Goal: Task Accomplishment & Management: Manage account settings

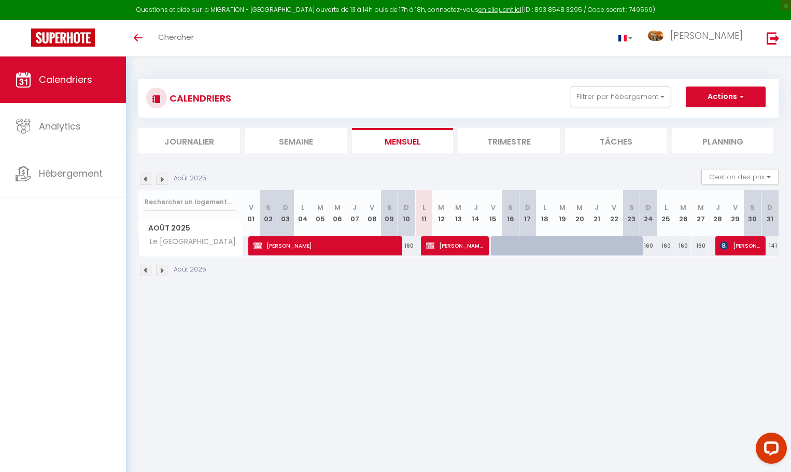
click at [162, 273] on img at bounding box center [161, 270] width 11 height 11
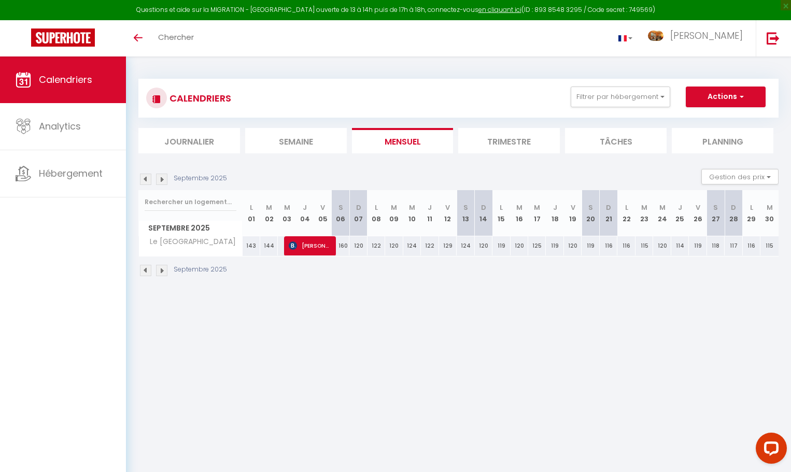
click at [161, 273] on img at bounding box center [161, 270] width 11 height 11
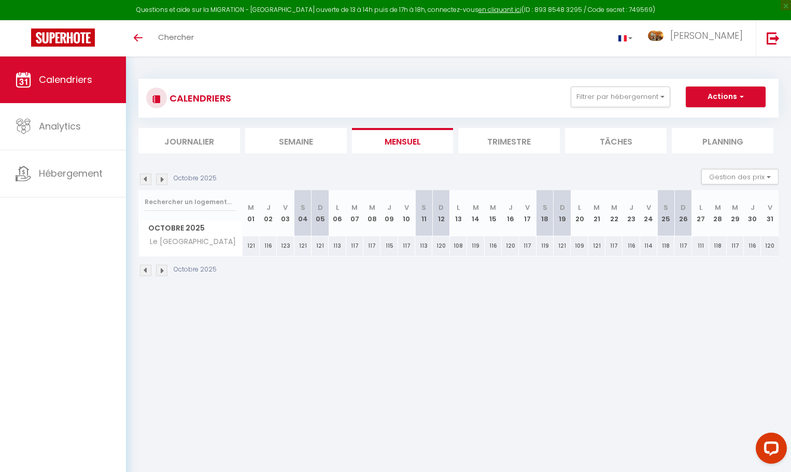
click at [161, 273] on img at bounding box center [161, 270] width 11 height 11
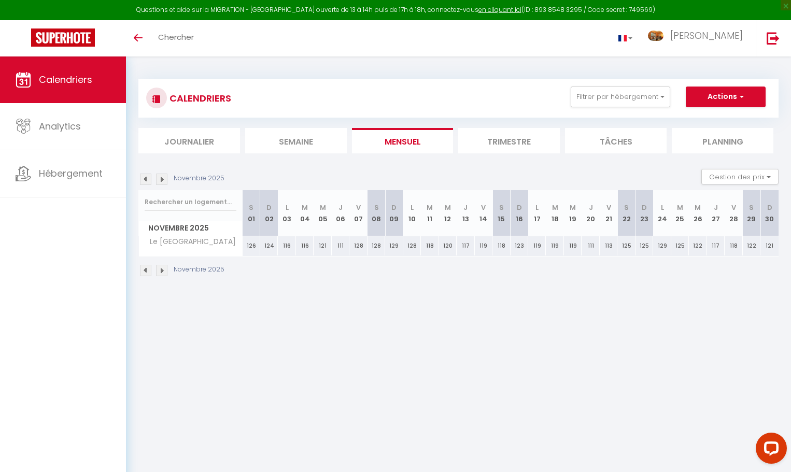
click at [161, 273] on img at bounding box center [161, 270] width 11 height 11
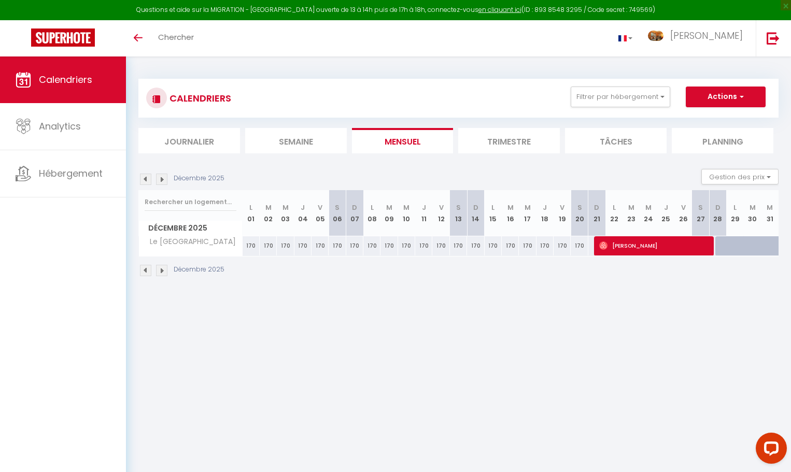
click at [161, 273] on img at bounding box center [161, 270] width 11 height 11
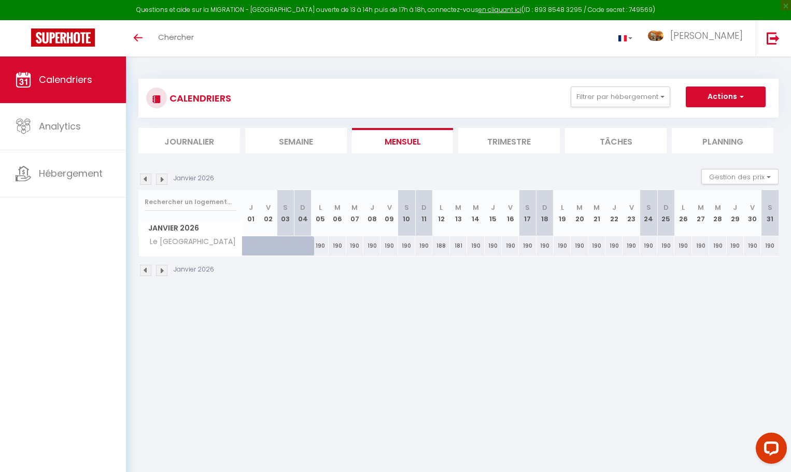
click at [161, 273] on img at bounding box center [161, 270] width 11 height 11
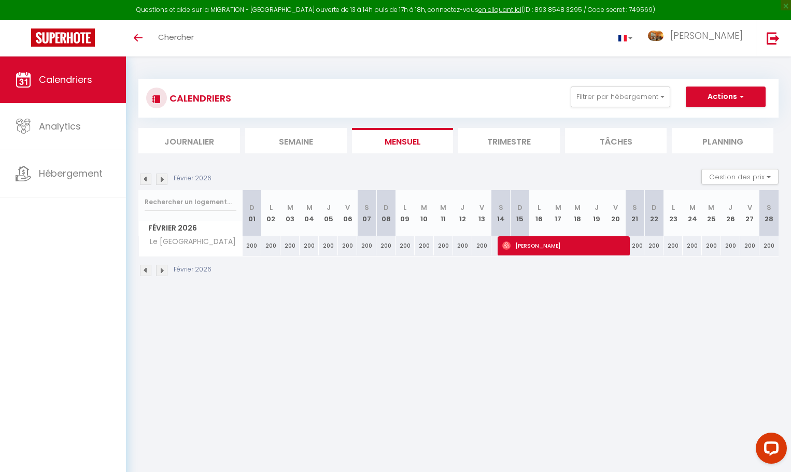
click at [161, 273] on img at bounding box center [161, 270] width 11 height 11
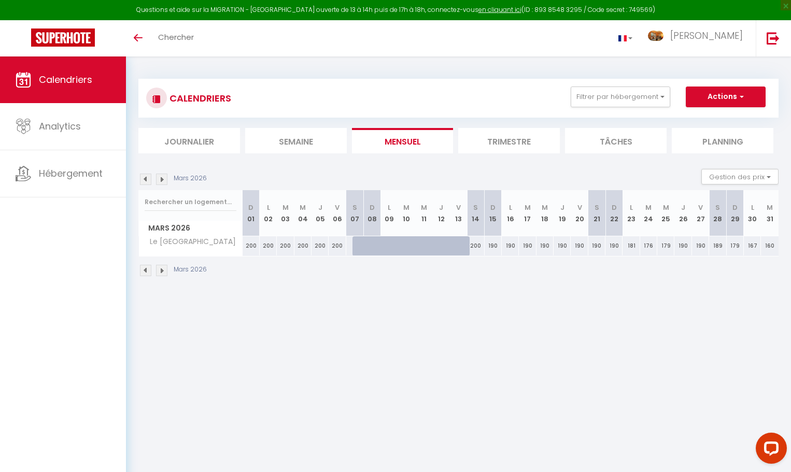
click at [161, 273] on img at bounding box center [161, 270] width 11 height 11
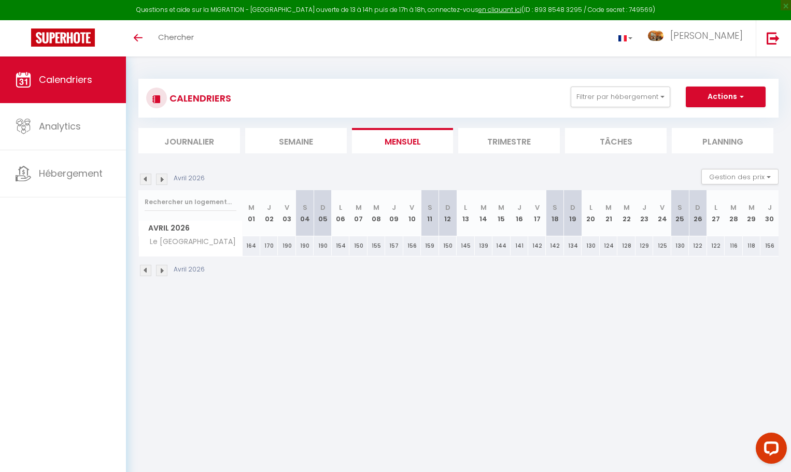
click at [161, 273] on img at bounding box center [161, 270] width 11 height 11
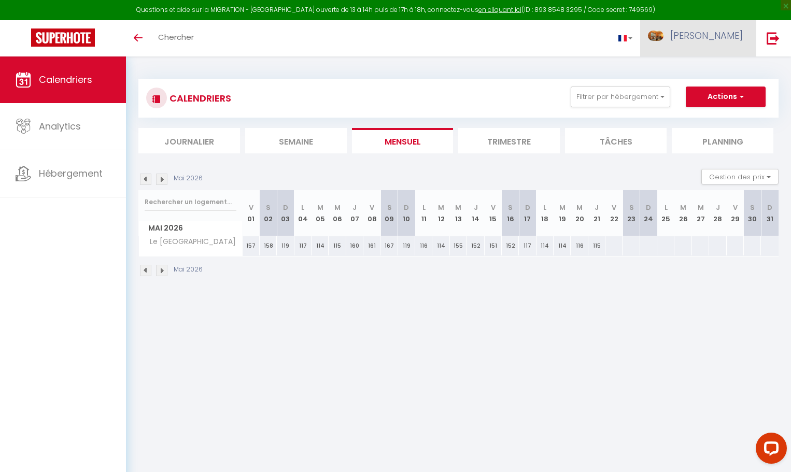
click at [715, 31] on span "[PERSON_NAME]" at bounding box center [706, 35] width 73 height 13
click at [711, 69] on link "Paramètres" at bounding box center [714, 72] width 77 height 18
select select "fr"
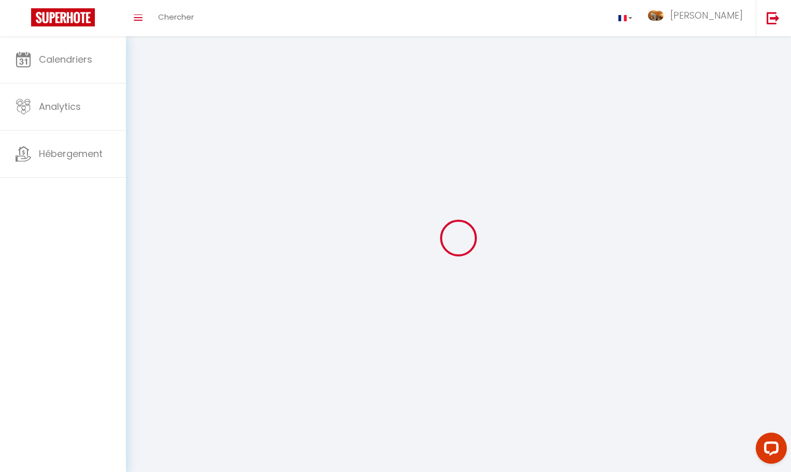
type input "[PERSON_NAME]"
type input "Fusina"
type input "[URL][DOMAIN_NAME]"
select select
select select "28"
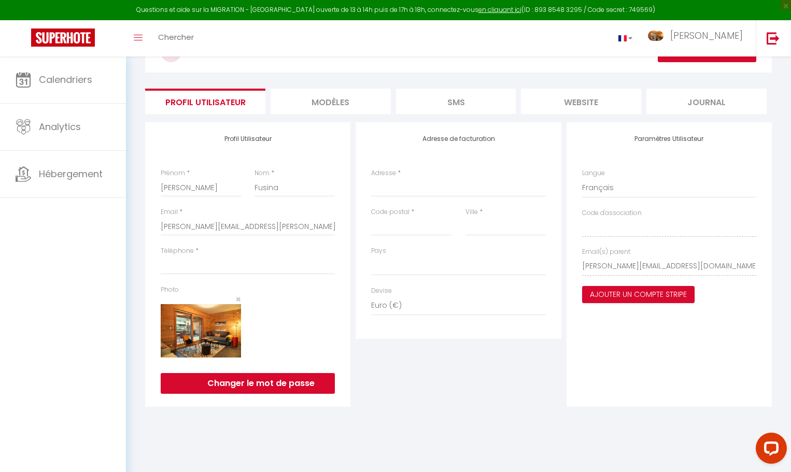
scroll to position [56, 0]
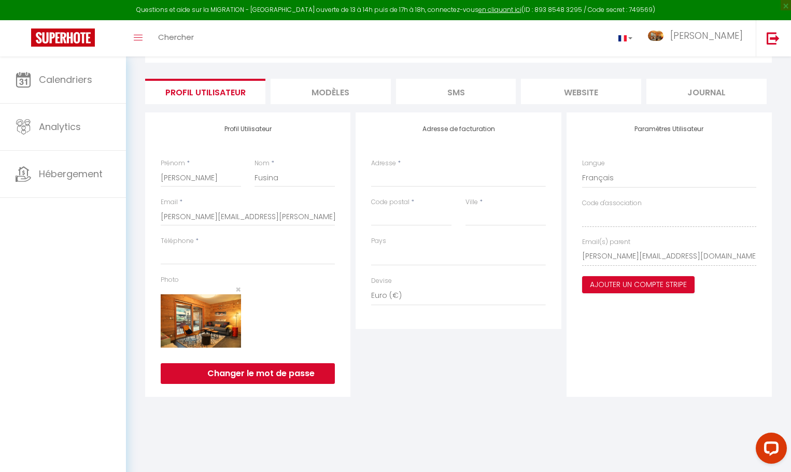
click at [338, 91] on li "MODÈLES" at bounding box center [330, 91] width 120 height 25
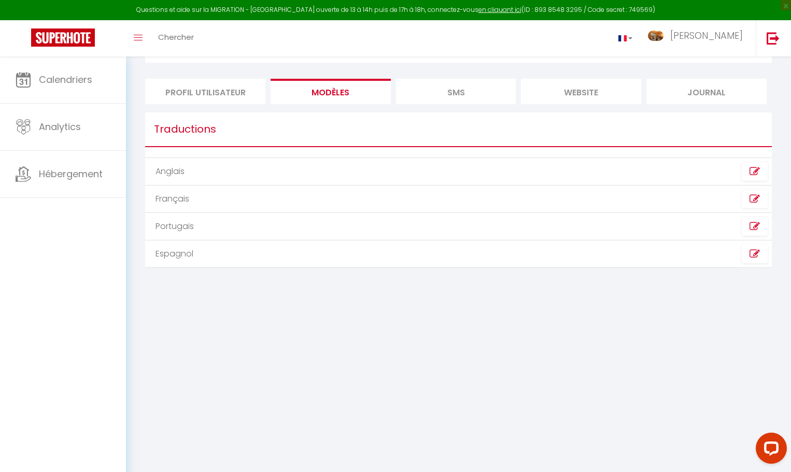
click at [421, 91] on li "SMS" at bounding box center [456, 91] width 120 height 25
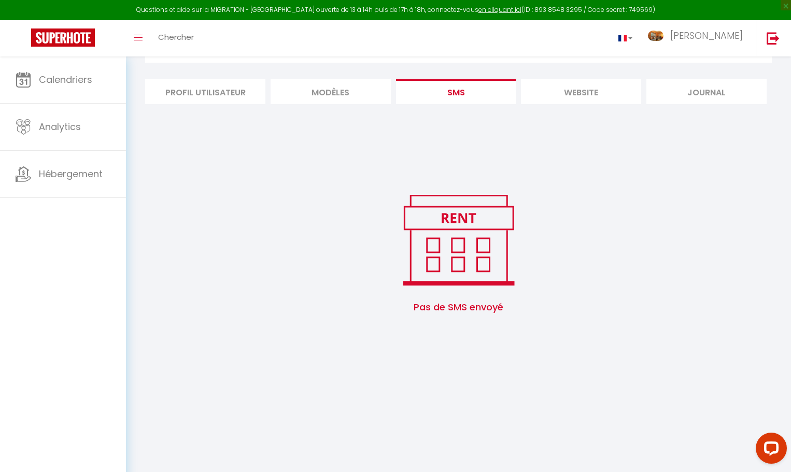
click at [328, 88] on li "MODÈLES" at bounding box center [330, 91] width 120 height 25
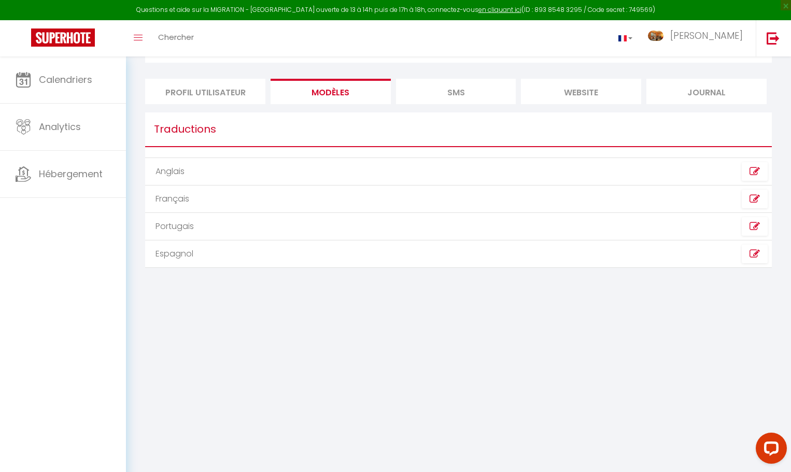
click at [168, 171] on td "Anglais" at bounding box center [301, 171] width 313 height 27
click at [183, 202] on td "Français" at bounding box center [301, 198] width 313 height 27
click at [448, 96] on li "SMS" at bounding box center [456, 91] width 120 height 25
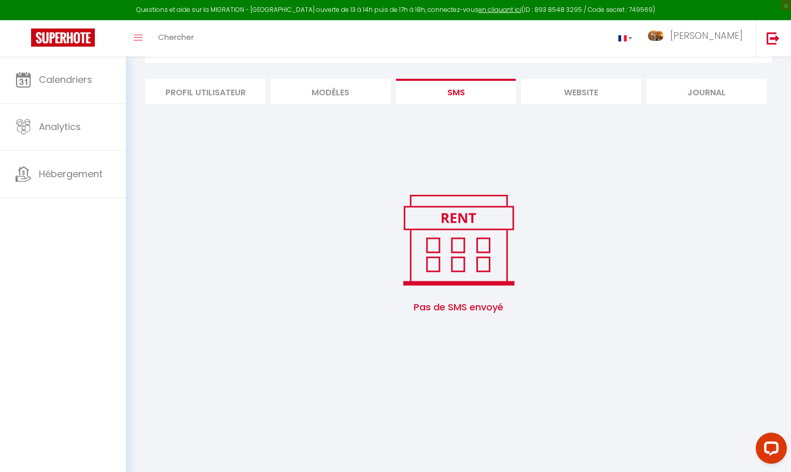
click at [558, 89] on li "website" at bounding box center [581, 91] width 120 height 25
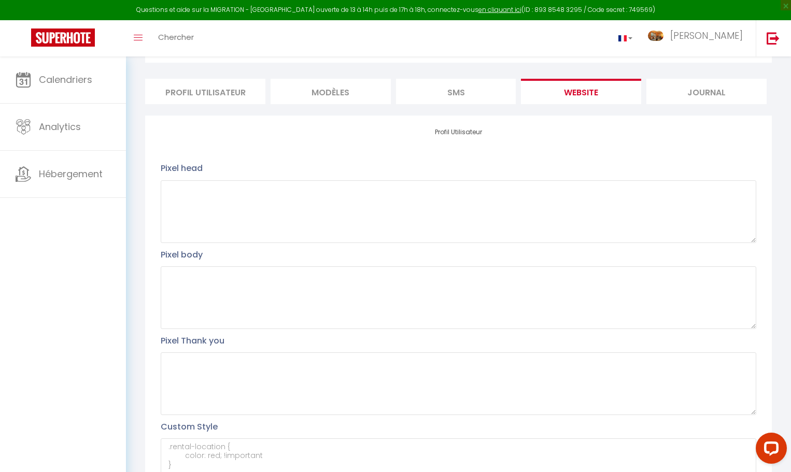
click at [679, 91] on li "Journal" at bounding box center [706, 91] width 120 height 25
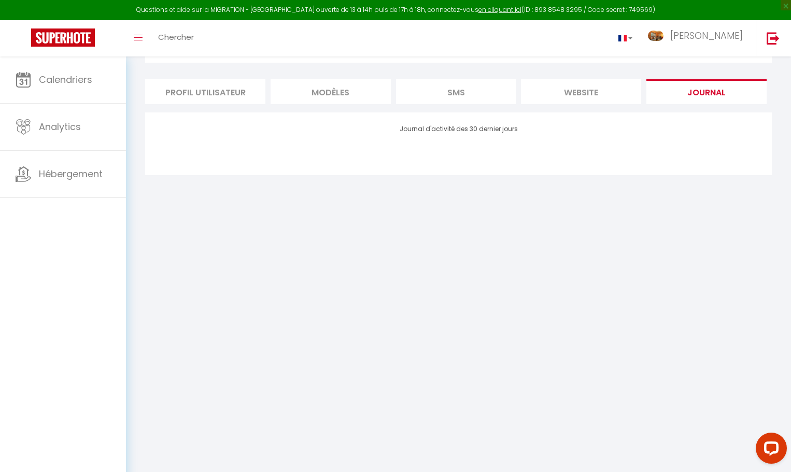
click at [210, 92] on li "Profil Utilisateur" at bounding box center [205, 91] width 120 height 25
select select
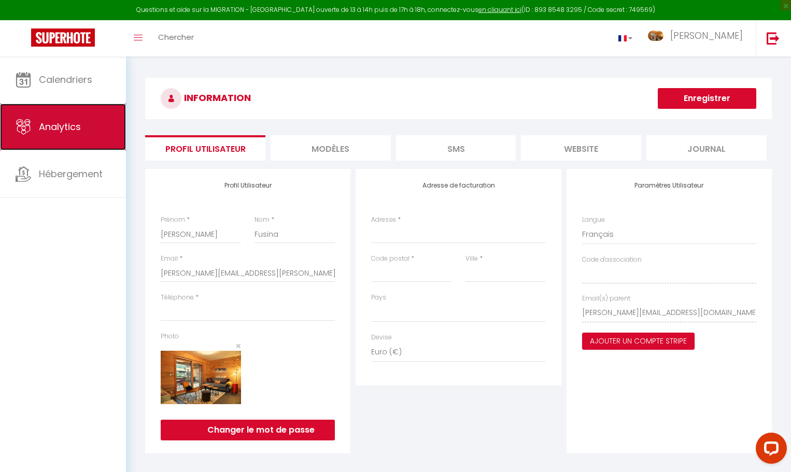
click at [63, 125] on span "Analytics" at bounding box center [60, 126] width 42 height 13
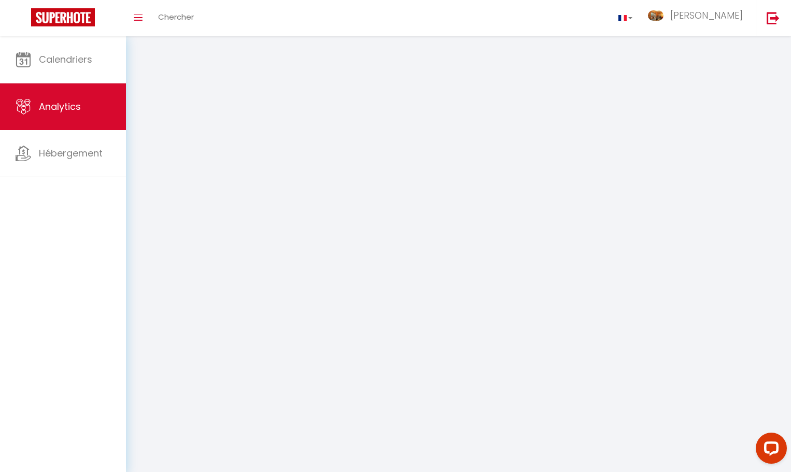
select select "2025"
select select "8"
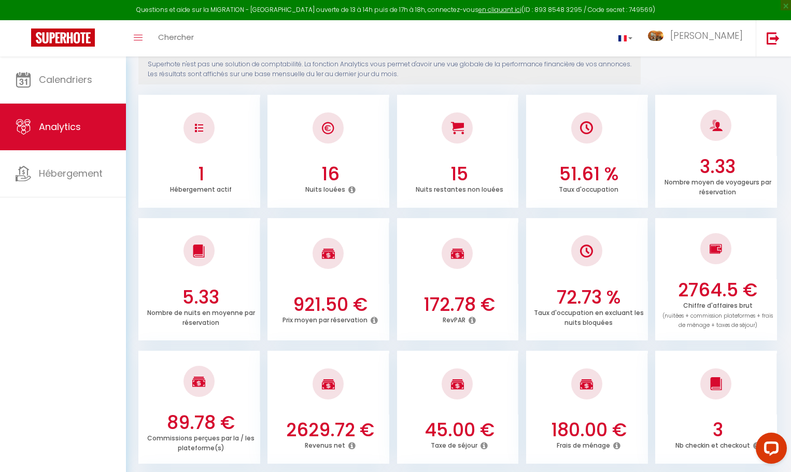
scroll to position [155, 0]
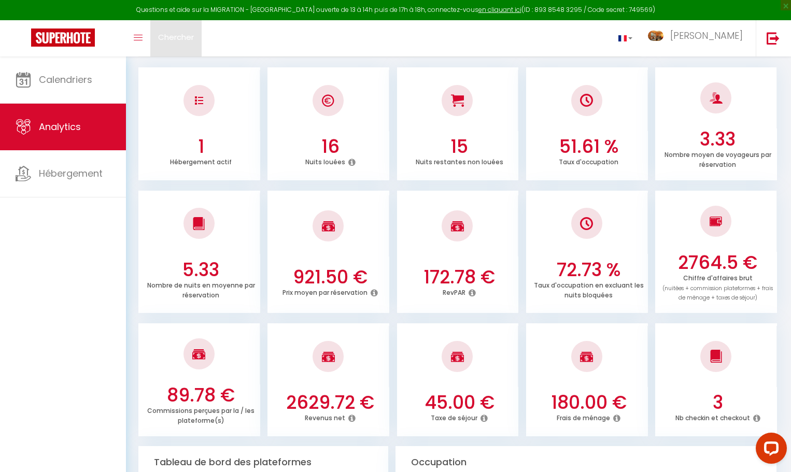
click at [168, 39] on span "Chercher" at bounding box center [176, 37] width 36 height 11
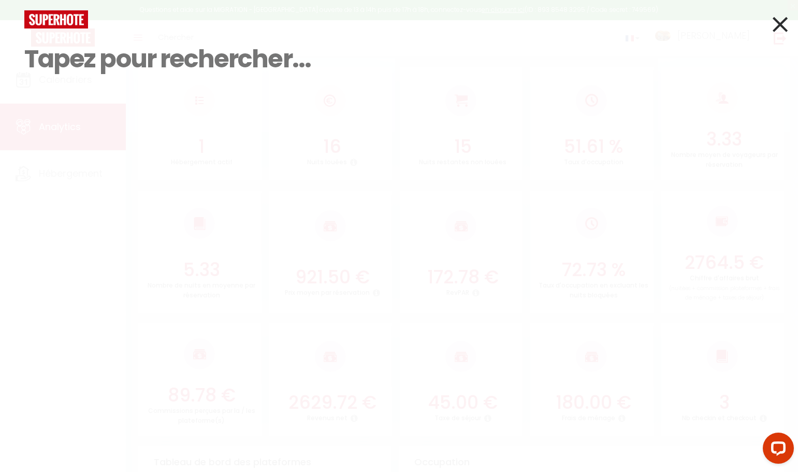
click at [779, 24] on icon at bounding box center [780, 24] width 15 height 26
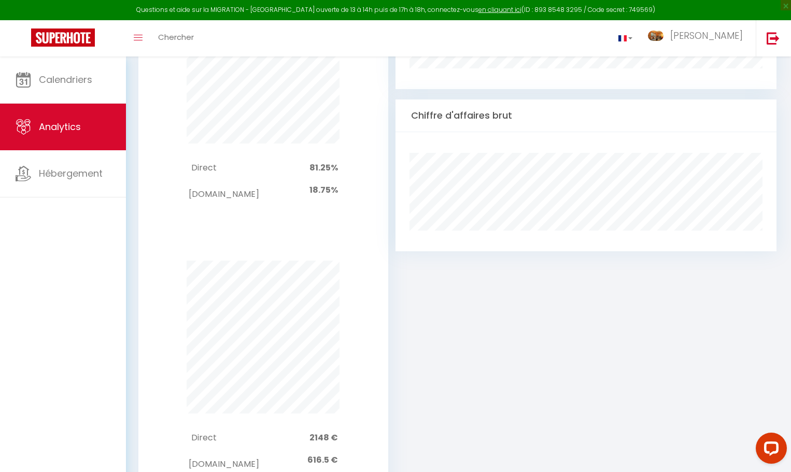
scroll to position [533, 0]
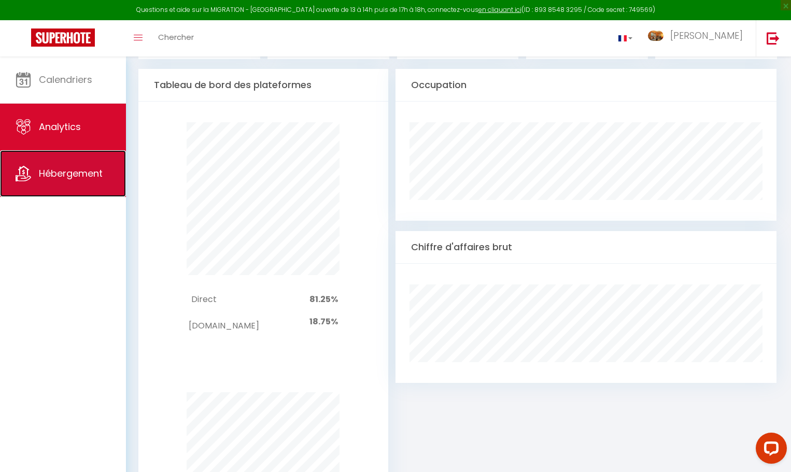
click at [65, 168] on span "Hébergement" at bounding box center [71, 173] width 64 height 13
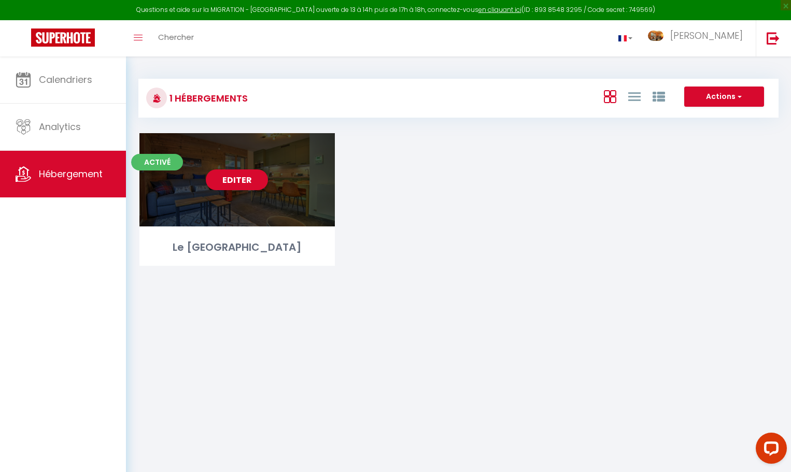
click at [269, 204] on div "Editer" at bounding box center [236, 179] width 195 height 93
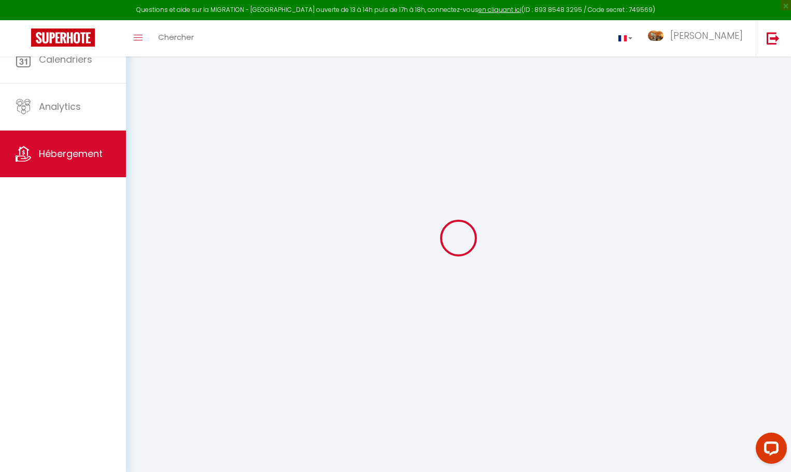
click at [238, 181] on div at bounding box center [458, 238] width 640 height 379
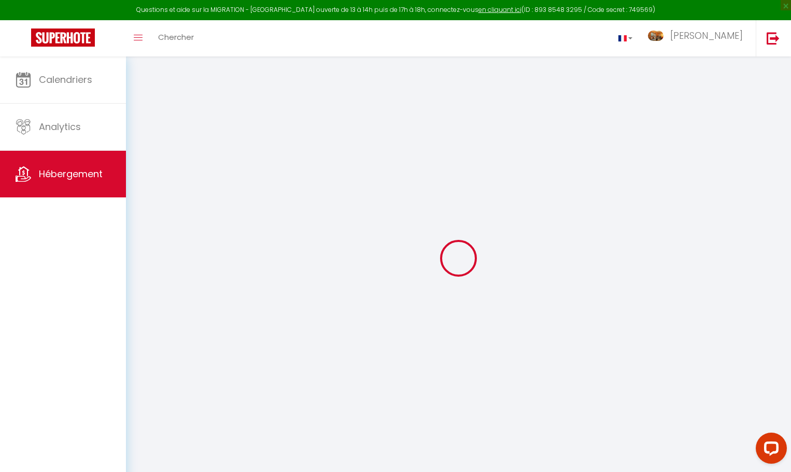
select select
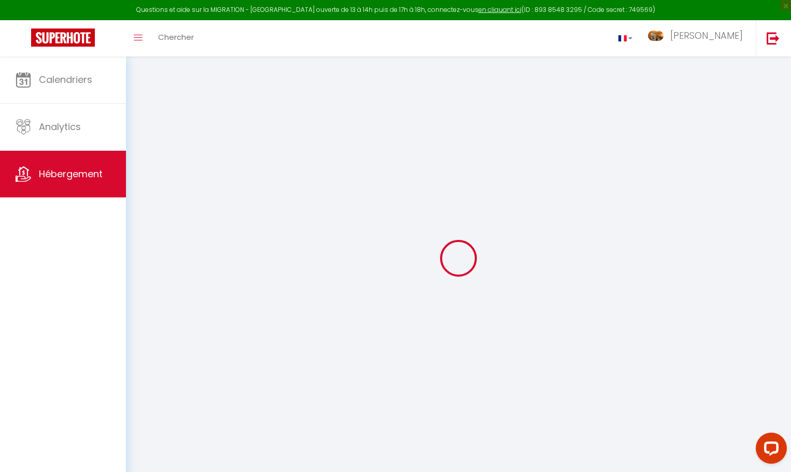
select select
checkbox input "false"
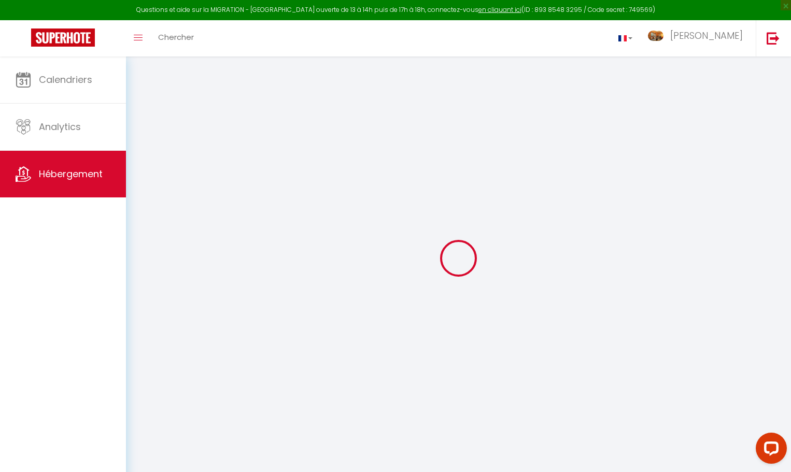
select select
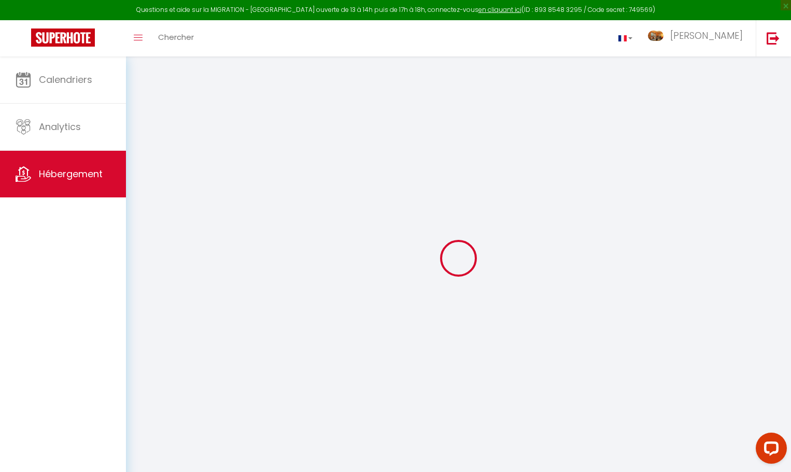
select select
checkbox input "false"
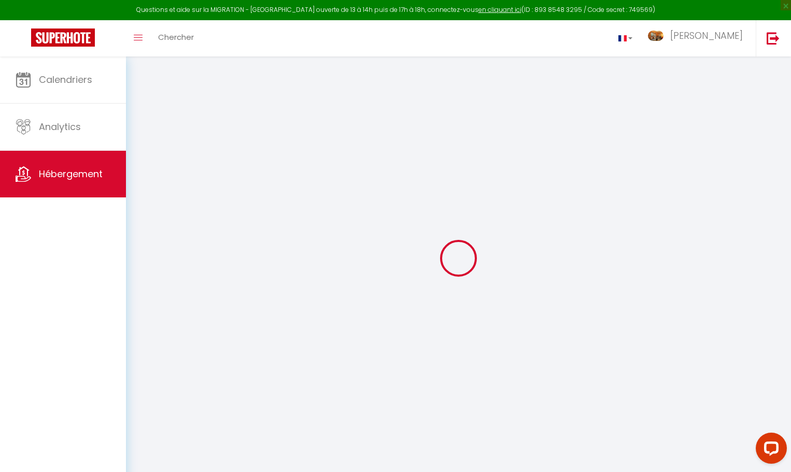
checkbox input "false"
select select
type input "Le [GEOGRAPHIC_DATA]"
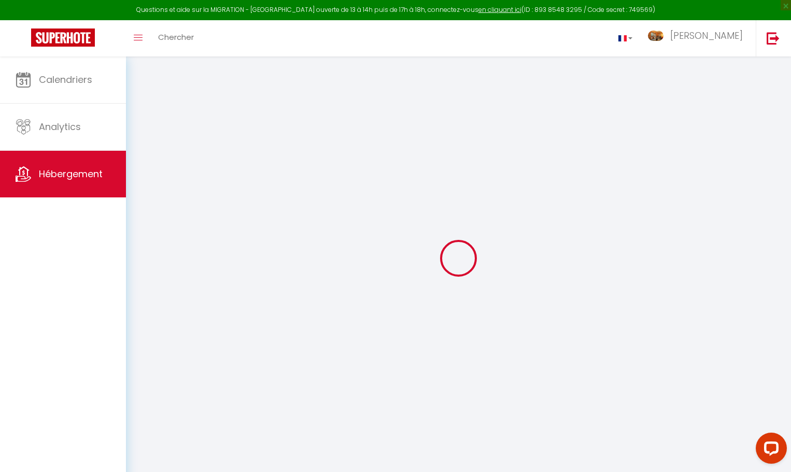
type input "[PERSON_NAME]"
type input "[STREET_ADDRESS]"
type input "74110"
type input "Montriond"
select select "6"
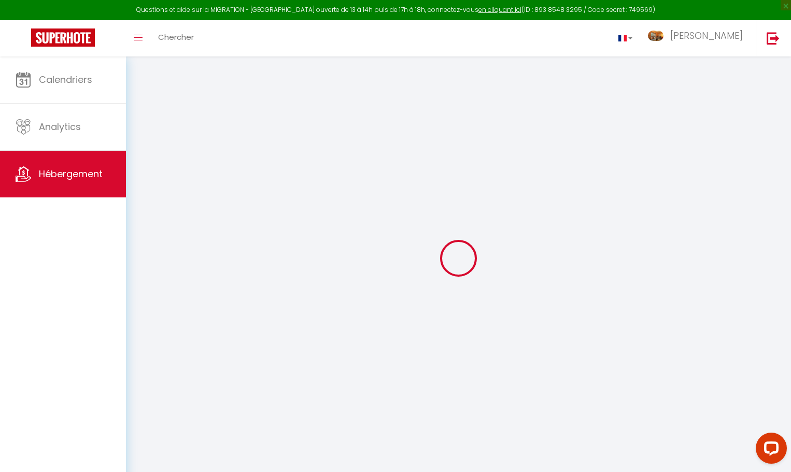
select select "2"
type input "120"
type input "90"
type input "1.50"
type input "200"
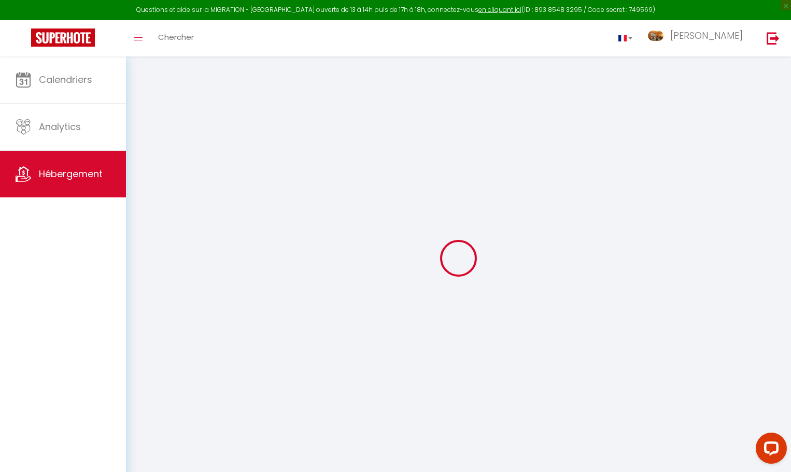
select select
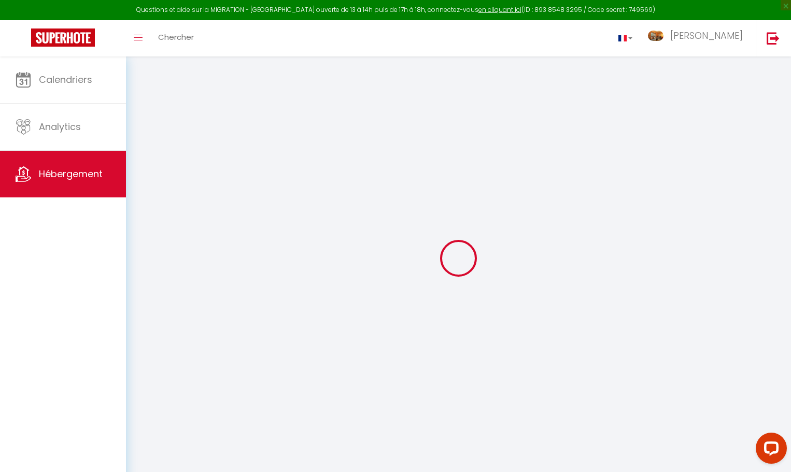
type input "[STREET_ADDRESS]"
type input "74110"
type input "Montriond"
type input "[PERSON_NAME][EMAIL_ADDRESS][DOMAIN_NAME]"
select select
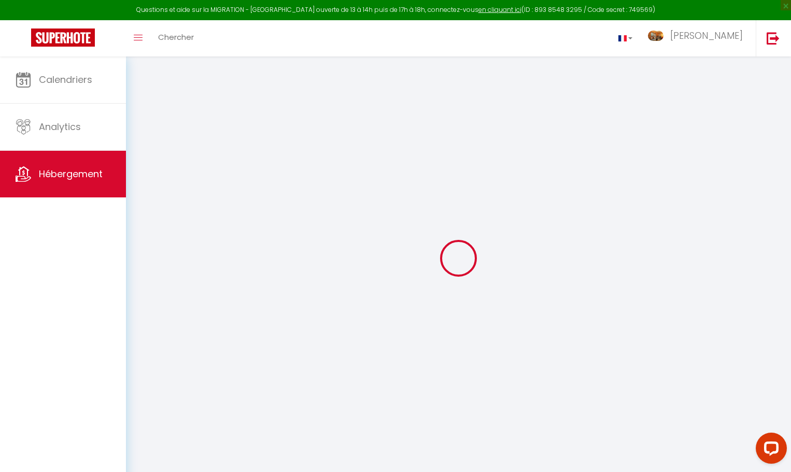
checkbox input "false"
checkbox input "true"
select select
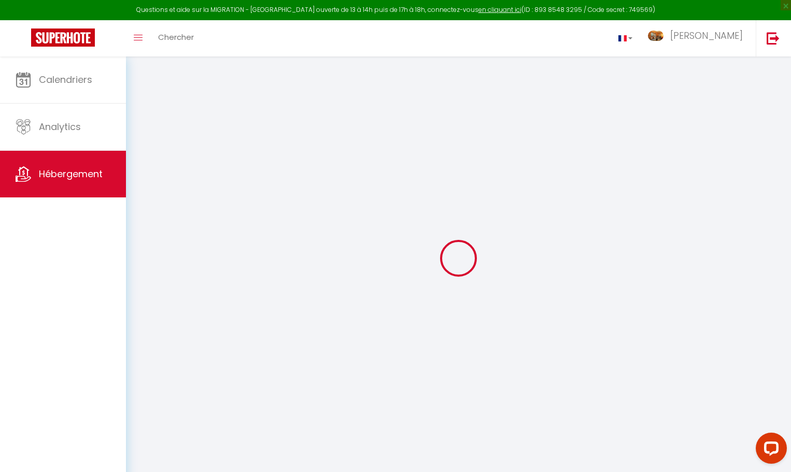
select select
type input "0"
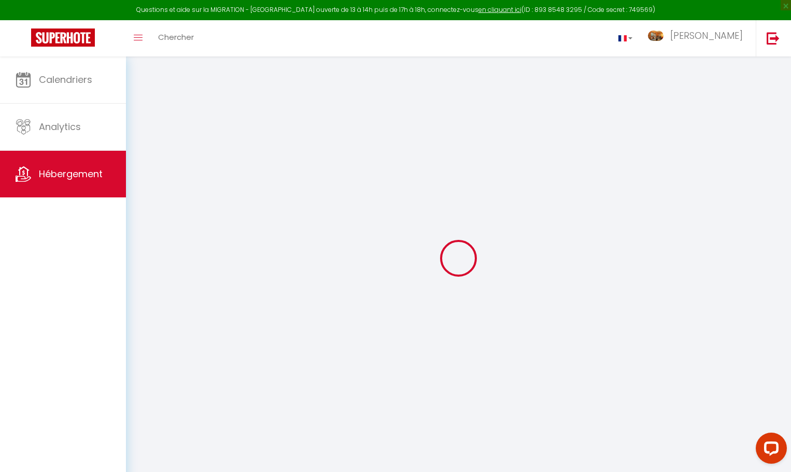
select select
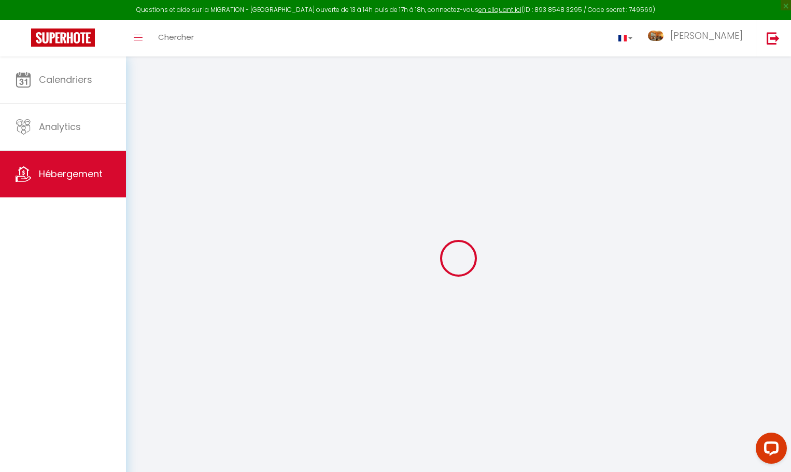
select select
checkbox input "false"
checkbox input "true"
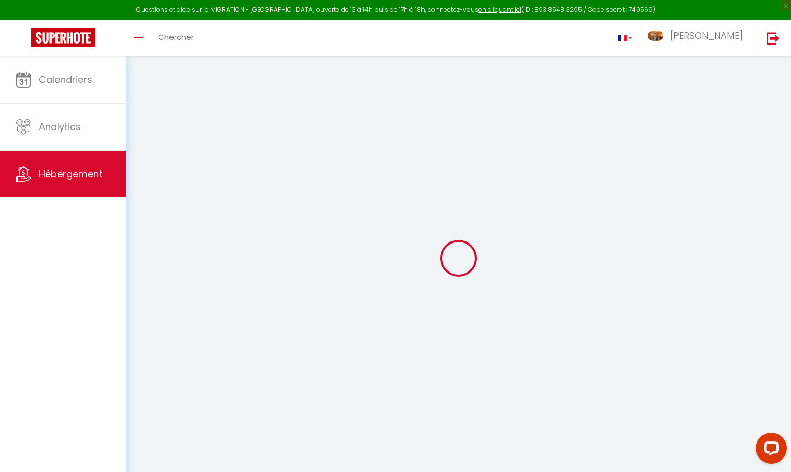
select select
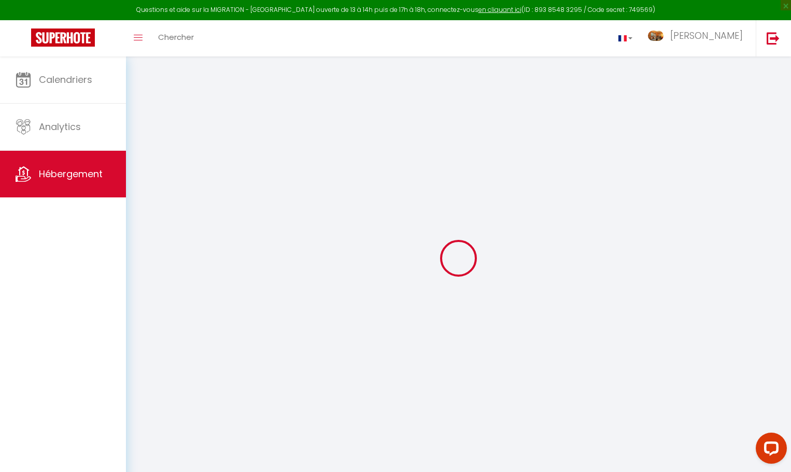
select select
checkbox input "false"
checkbox input "true"
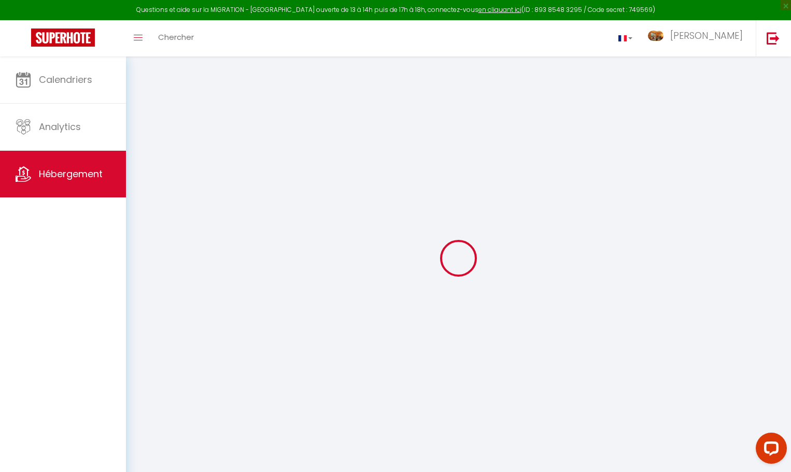
select select
checkbox input "false"
checkbox input "true"
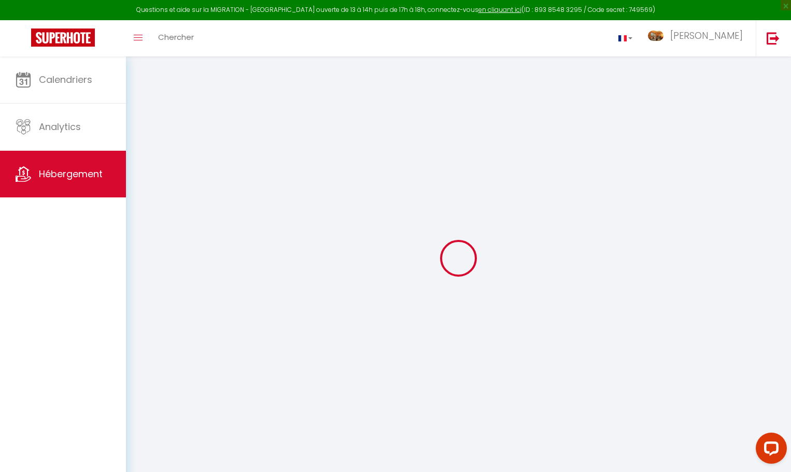
select select "16:00"
select select
select select "10:00"
select select "30"
select select "120"
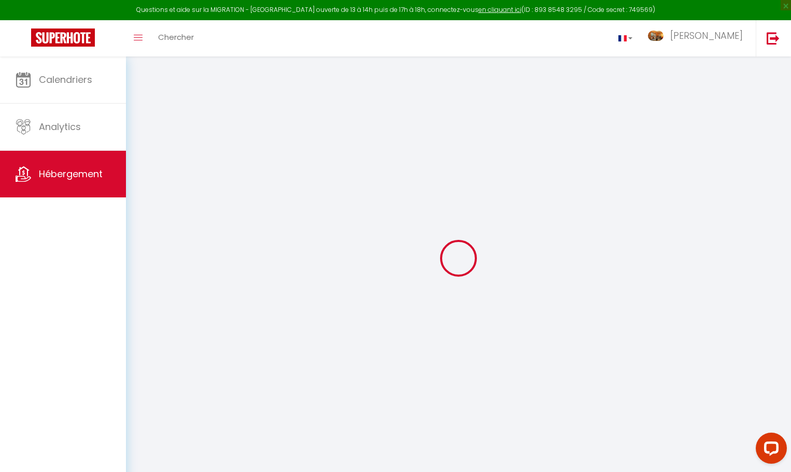
select select
checkbox input "false"
checkbox input "true"
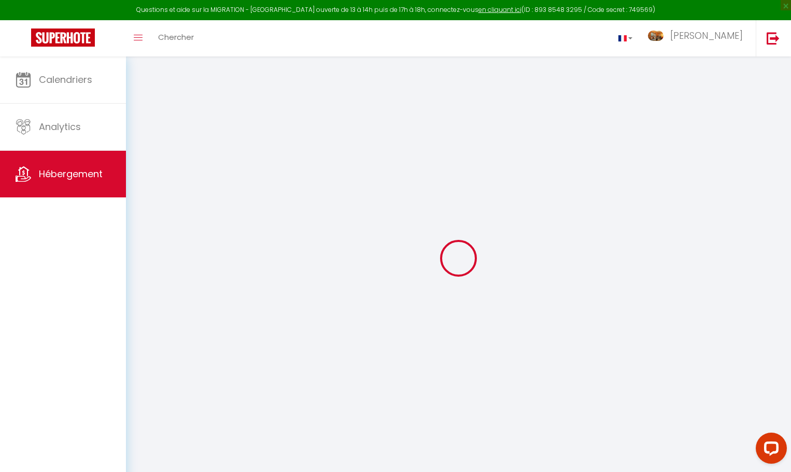
checkbox input "true"
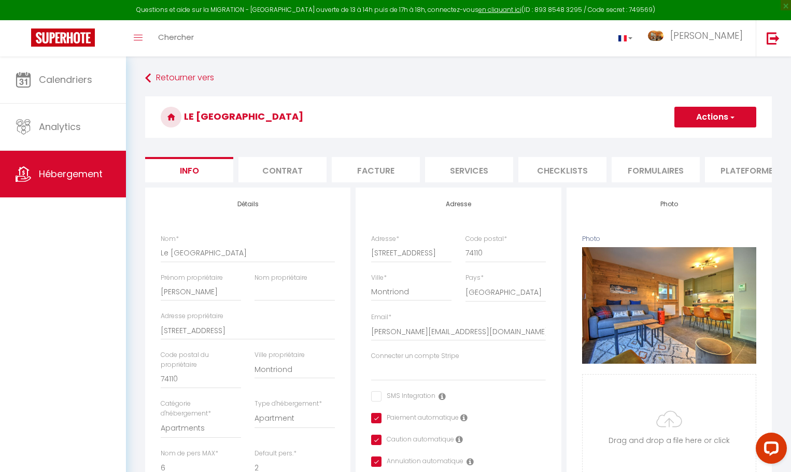
select select
checkbox input "false"
checkbox input "true"
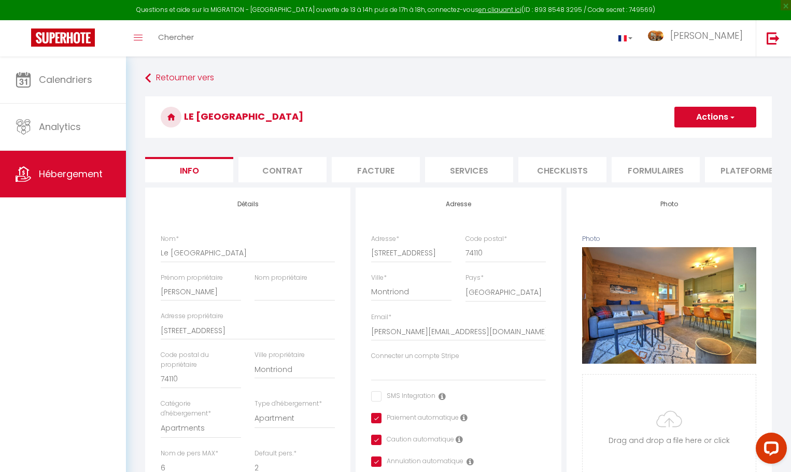
checkbox input "true"
select select
checkbox input "false"
checkbox input "true"
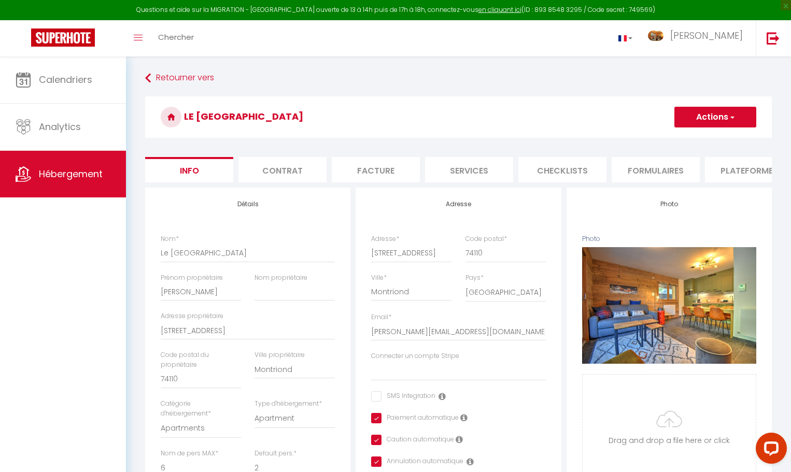
checkbox input "true"
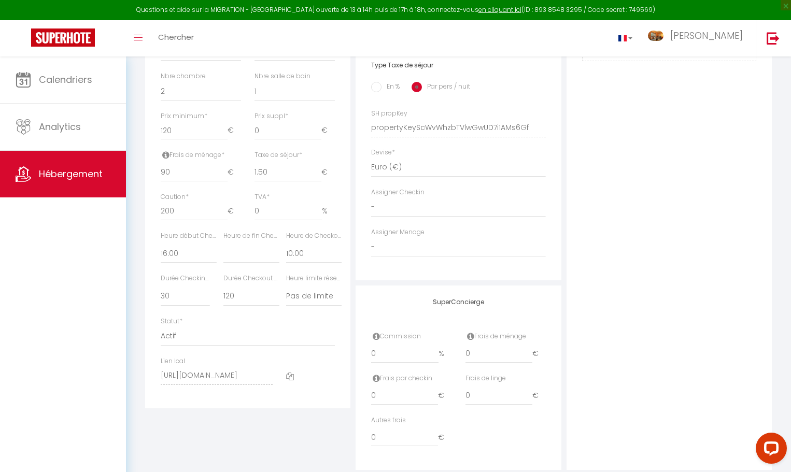
scroll to position [449, 0]
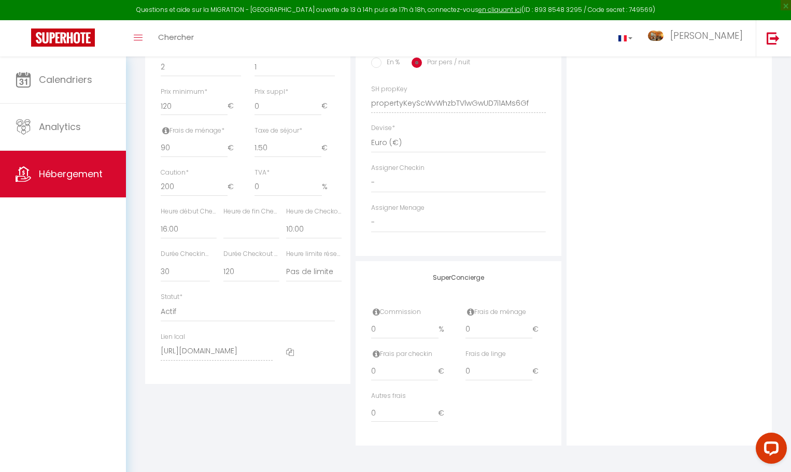
select select "fr"
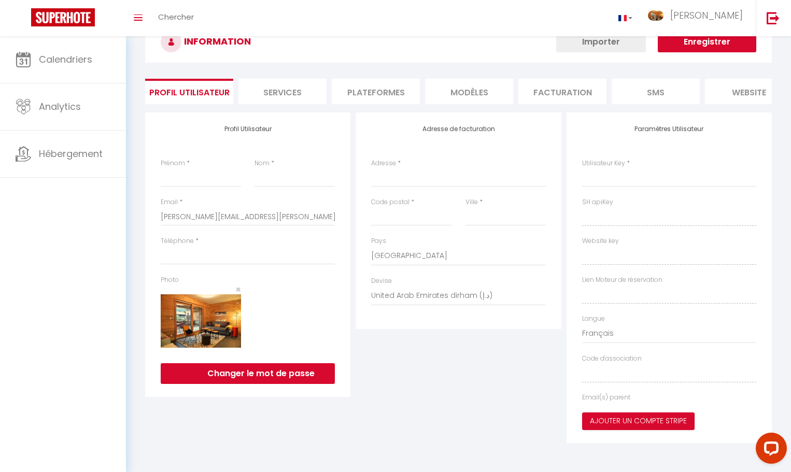
type input "[PERSON_NAME]"
type input "Fusina"
select select
select select "28"
type input "[URL][DOMAIN_NAME]"
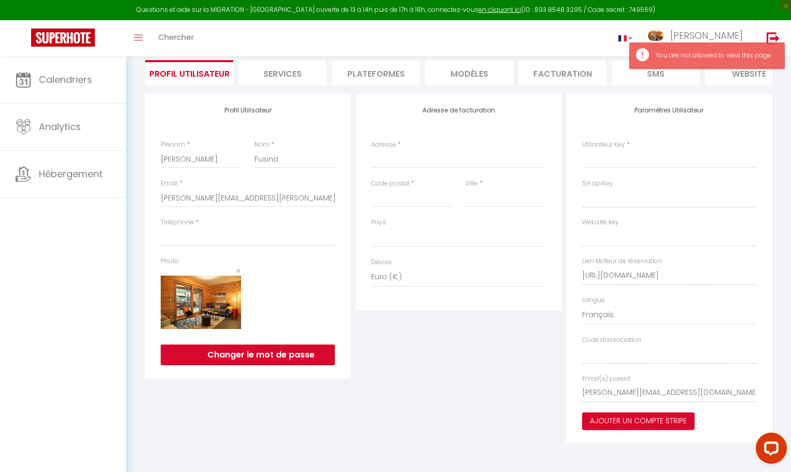
scroll to position [56, 0]
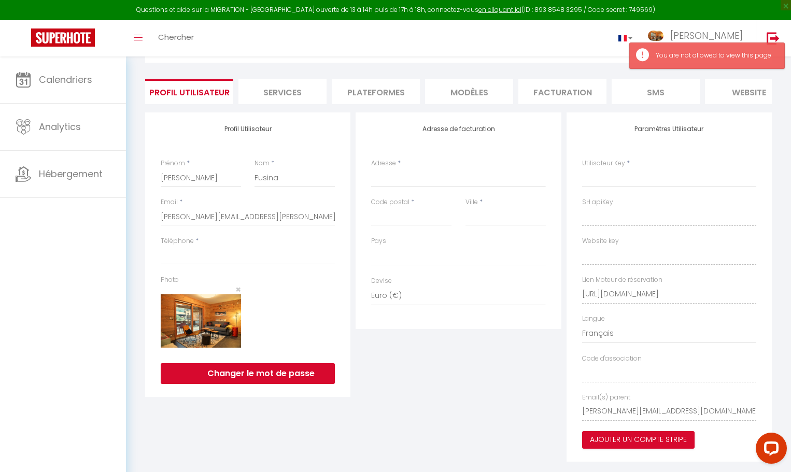
select select
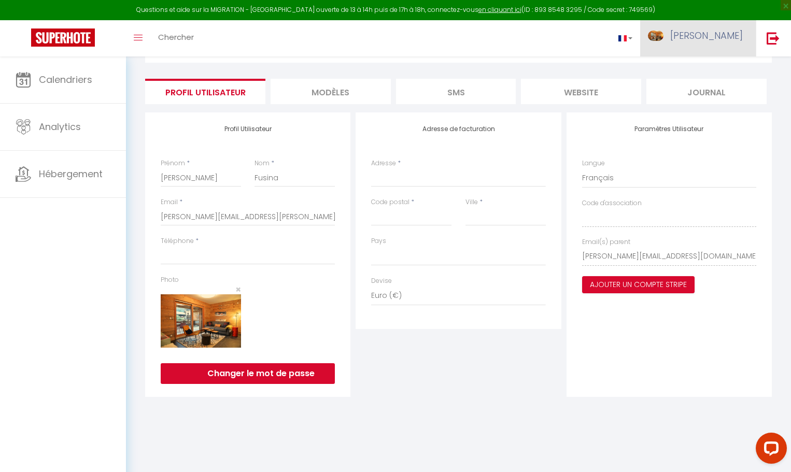
click at [663, 36] on img at bounding box center [656, 36] width 16 height 10
